Goal: Task Accomplishment & Management: Use online tool/utility

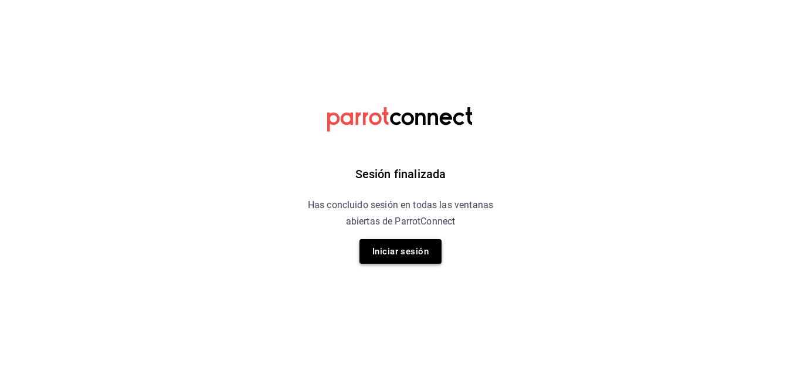
click at [395, 254] on button "Iniciar sesión" at bounding box center [401, 251] width 82 height 25
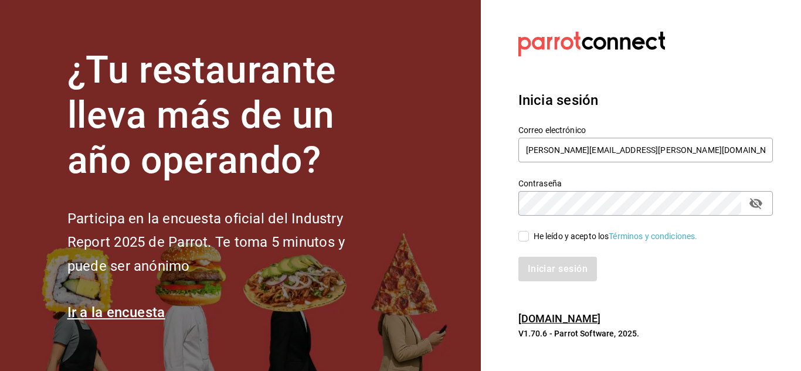
click at [519, 236] on input "He leído y acepto los Términos y condiciones." at bounding box center [524, 236] width 11 height 11
checkbox input "true"
click at [541, 265] on button "Iniciar sesión" at bounding box center [559, 269] width 80 height 25
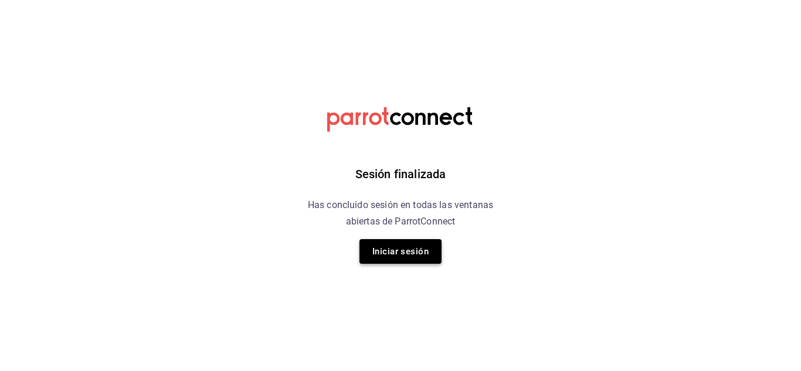
click at [389, 259] on button "Iniciar sesión" at bounding box center [401, 251] width 82 height 25
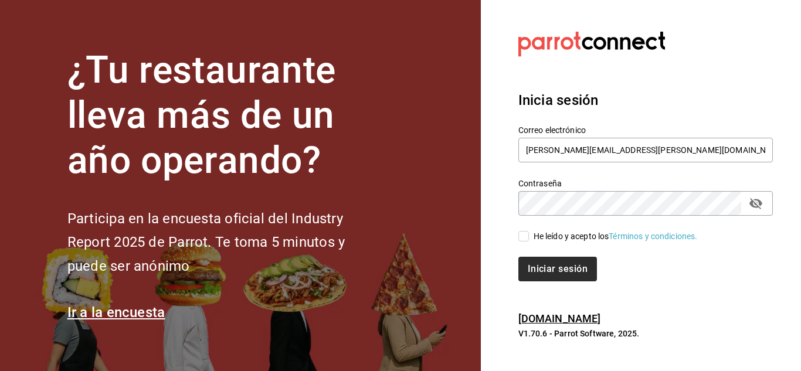
drag, startPoint x: 527, startPoint y: 234, endPoint x: 532, endPoint y: 262, distance: 28.1
click at [527, 238] on input "He leído y acepto los Términos y condiciones." at bounding box center [524, 236] width 11 height 11
checkbox input "true"
click at [538, 266] on button "Iniciar sesión" at bounding box center [559, 269] width 80 height 25
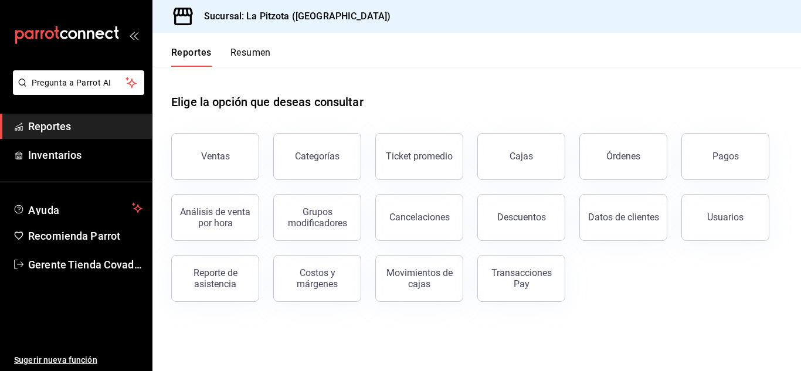
click at [249, 40] on div "Reportes Resumen" at bounding box center [212, 50] width 118 height 34
click at [251, 50] on button "Resumen" at bounding box center [251, 57] width 40 height 20
